Goal: Navigation & Orientation: Go to known website

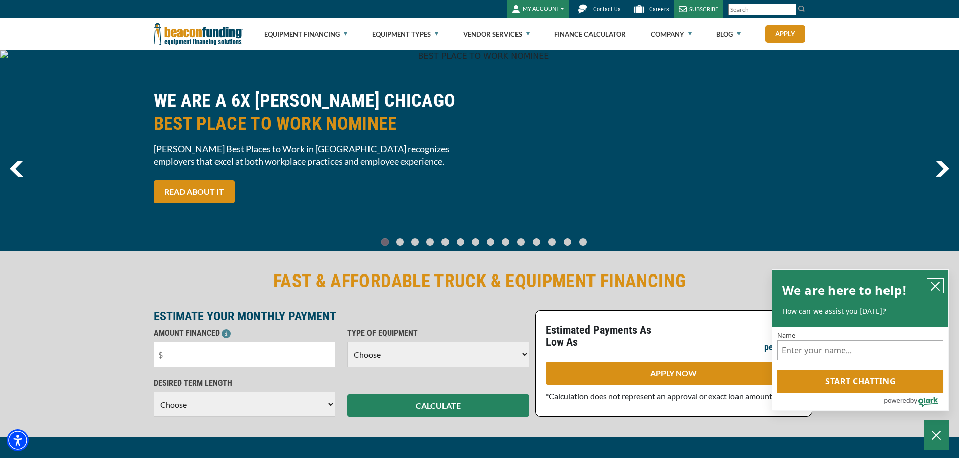
click at [935, 284] on icon "close chatbox" at bounding box center [935, 286] width 10 height 10
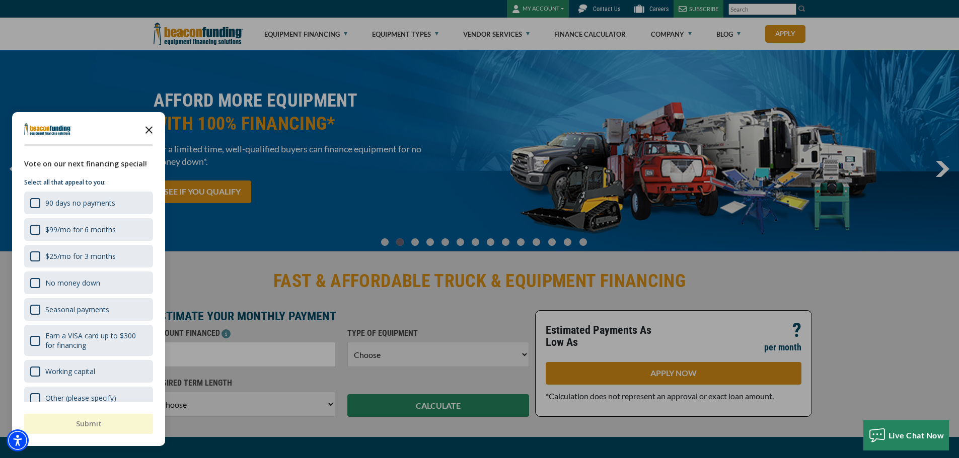
click at [145, 129] on icon "Close the survey" at bounding box center [149, 129] width 20 height 20
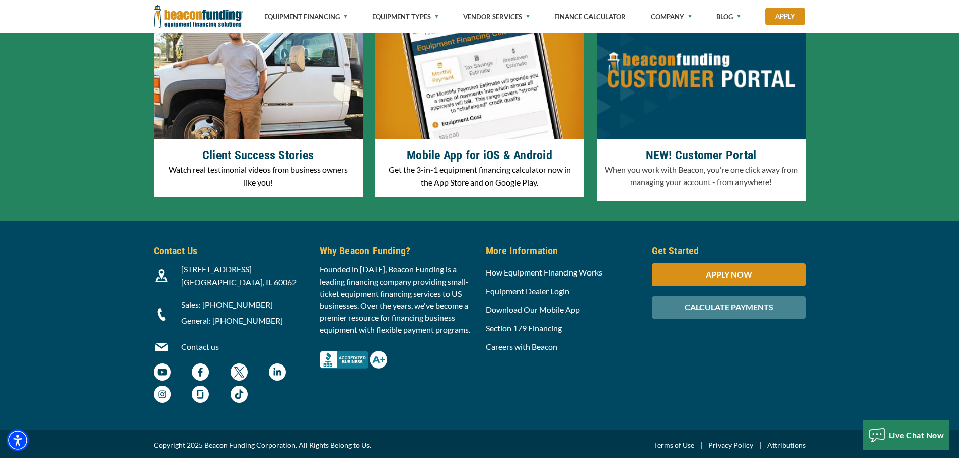
scroll to position [3139, 0]
